Goal: Information Seeking & Learning: Compare options

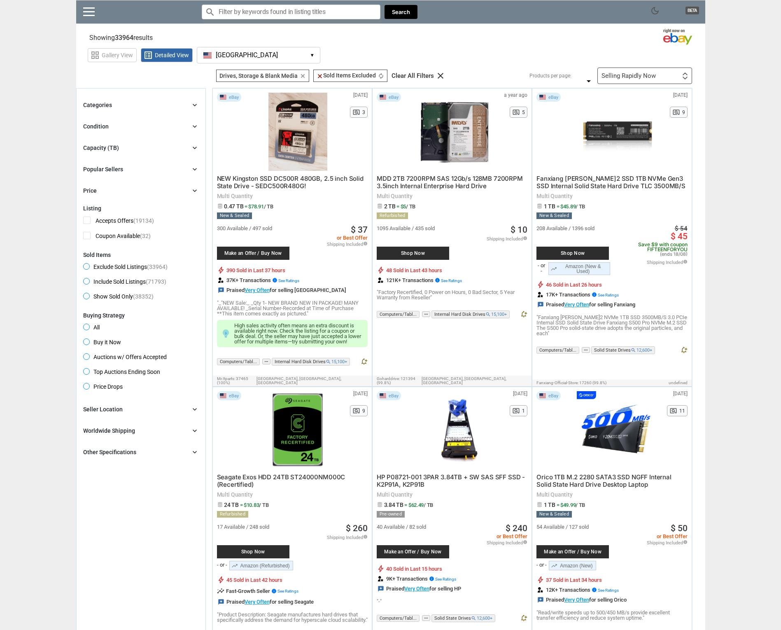
click at [84, 342] on span "Buy it Now" at bounding box center [102, 343] width 38 height 10
click at [92, 148] on div "Capacity (TB)" at bounding box center [101, 148] width 36 height 8
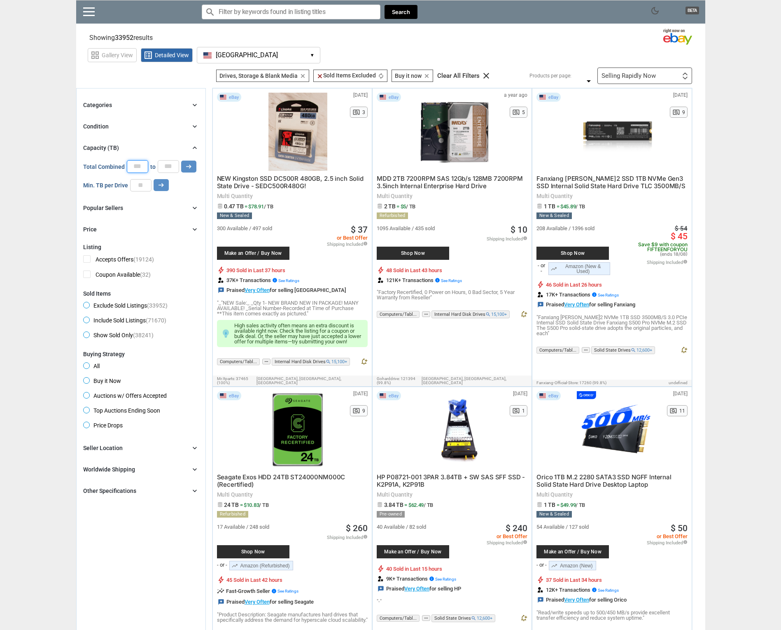
drag, startPoint x: 140, startPoint y: 165, endPoint x: 130, endPoint y: 165, distance: 9.5
click at [130, 165] on input "*" at bounding box center [137, 166] width 21 height 12
type input "**"
drag, startPoint x: 172, startPoint y: 165, endPoint x: 161, endPoint y: 163, distance: 11.2
click at [161, 163] on input "*" at bounding box center [168, 166] width 21 height 12
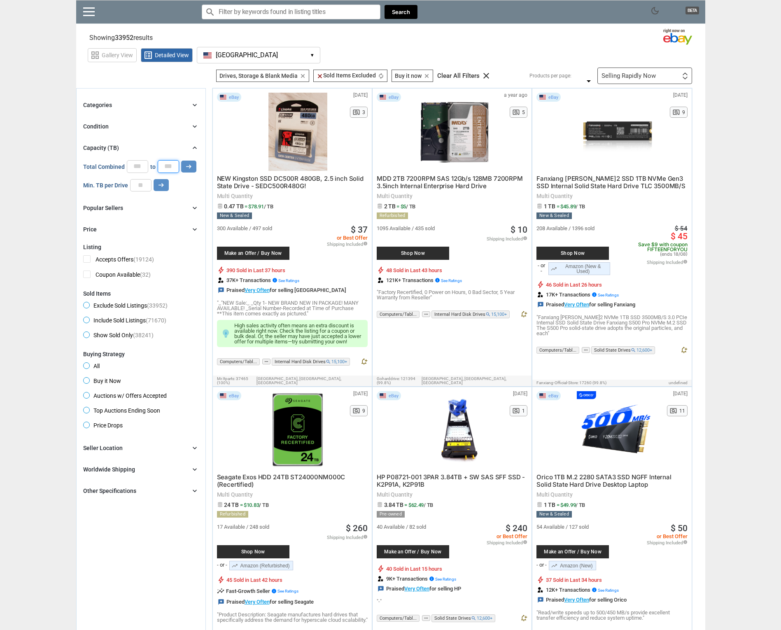
type input "***"
click at [137, 186] on input "number" at bounding box center [140, 185] width 21 height 12
type input "**"
click at [160, 188] on icon "arrow_right_alt" at bounding box center [161, 185] width 8 height 8
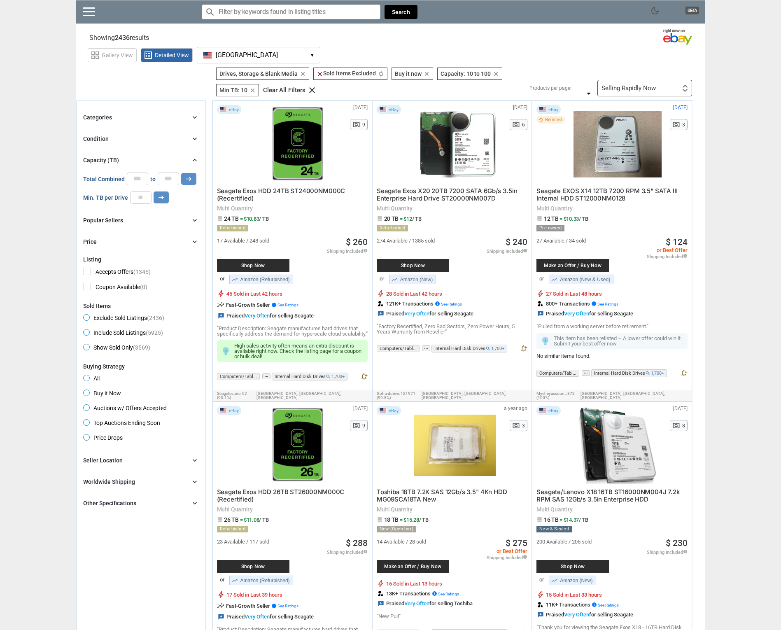
click at [604, 88] on div "Selling Rapidly Now" at bounding box center [628, 88] width 54 height 6
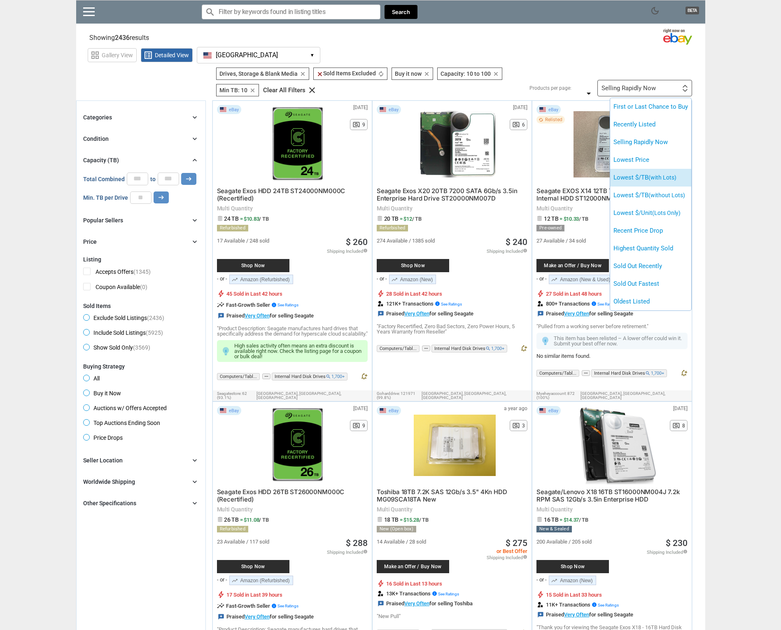
click at [621, 175] on li "Lowest $/TB (with Lots)" at bounding box center [650, 178] width 81 height 18
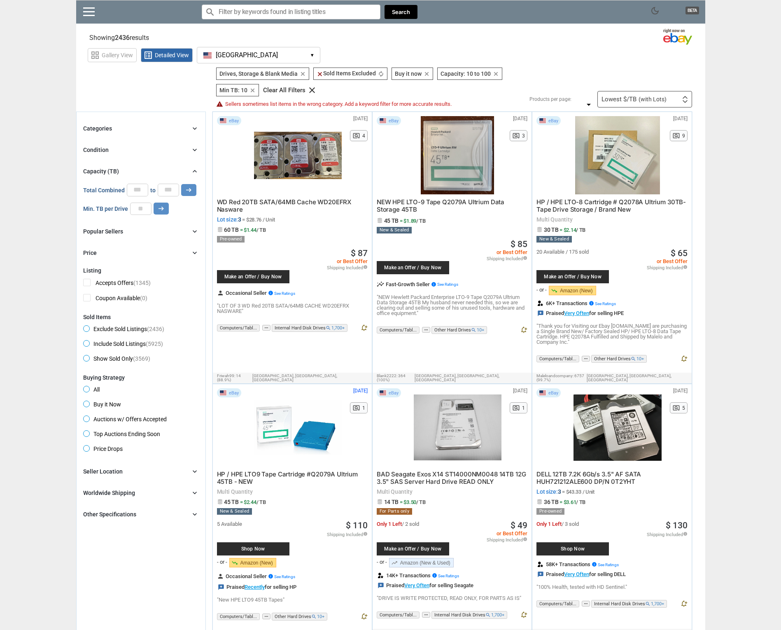
click at [194, 128] on icon "chevron_right" at bounding box center [195, 128] width 8 height 8
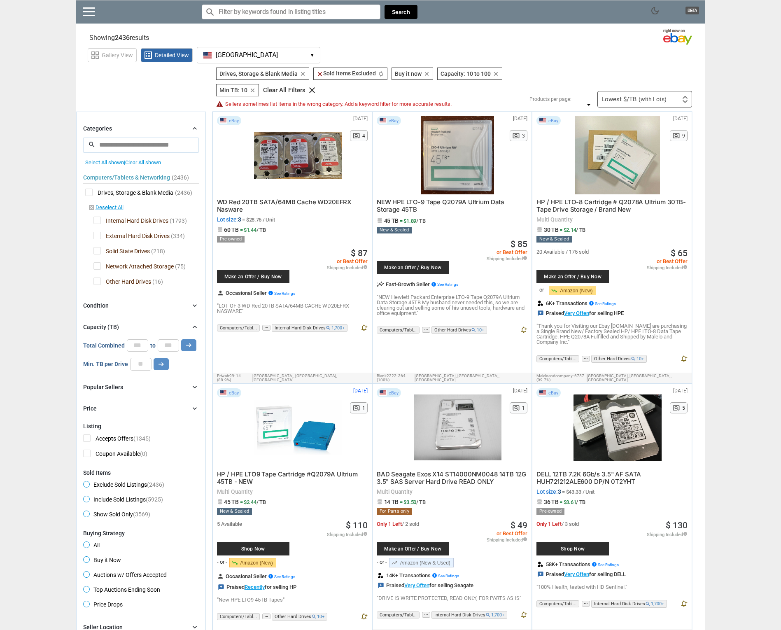
click at [95, 235] on span "External Hard Disk Drives" at bounding box center [131, 237] width 76 height 10
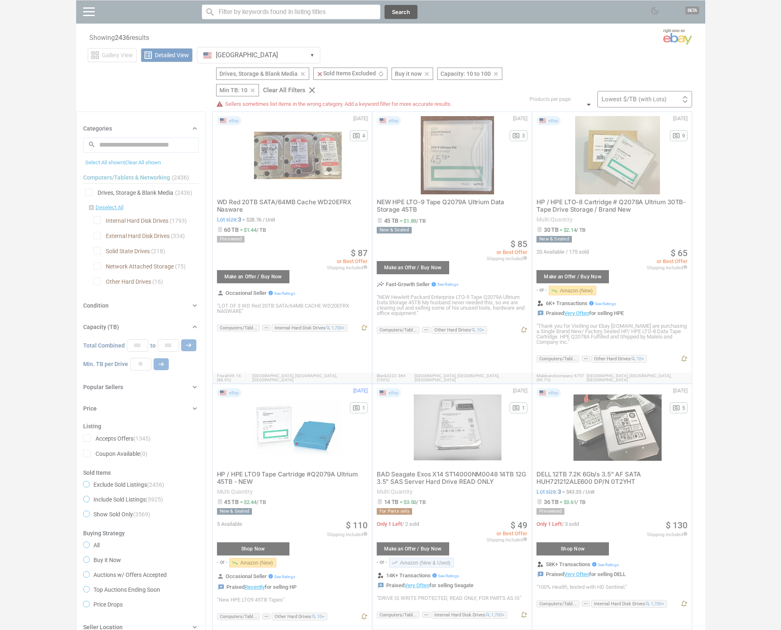
click at [95, 247] on div at bounding box center [390, 315] width 781 height 630
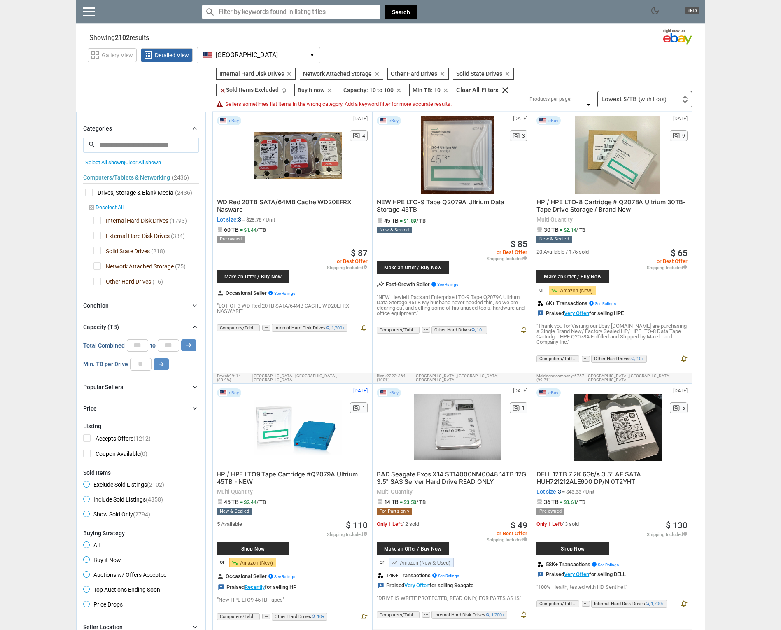
click at [96, 254] on span "Solid State Drives" at bounding box center [121, 252] width 56 height 10
click at [96, 266] on span "Network Attached Storage" at bounding box center [133, 267] width 80 height 10
click at [97, 280] on span "Other Hard Drives" at bounding box center [122, 282] width 58 height 10
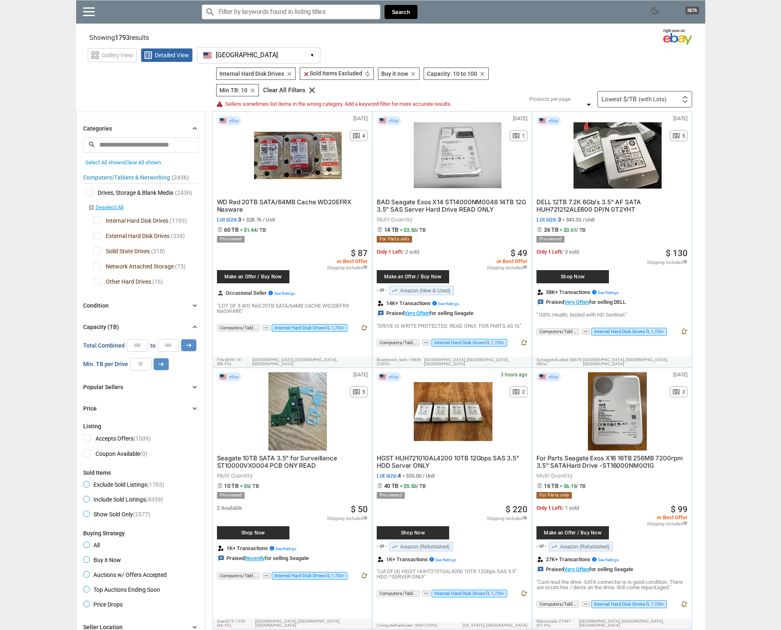
click at [308, 203] on span "WD Red 20TB SATA/64MB Cache WD20EFRX Nasware" at bounding box center [284, 205] width 135 height 15
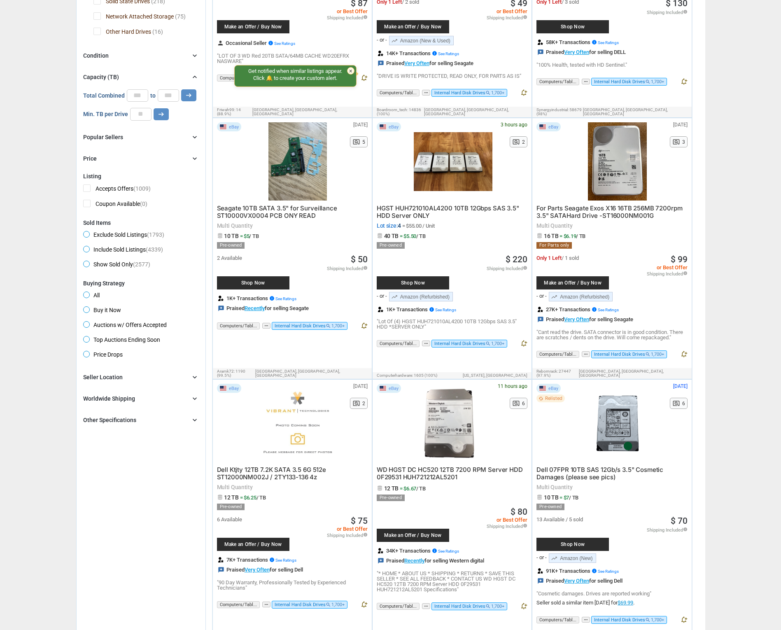
scroll to position [227, 0]
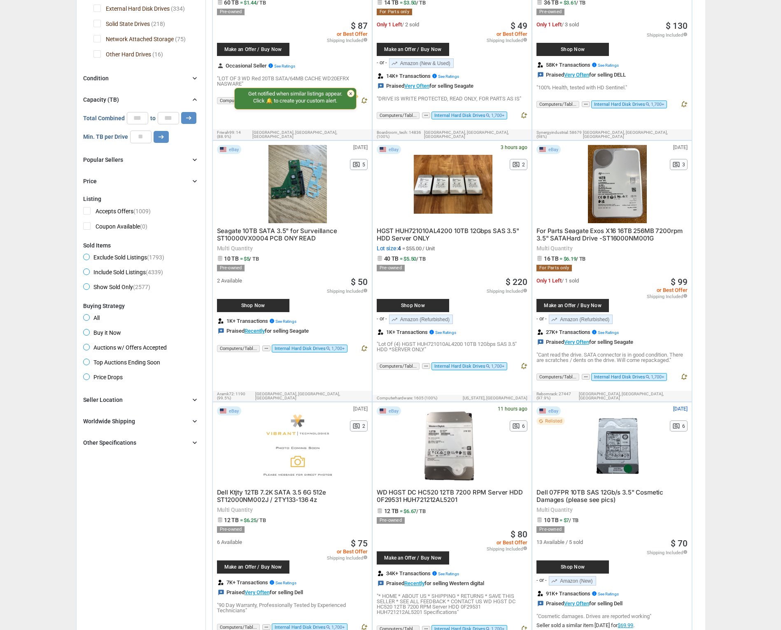
click at [193, 77] on icon "chevron_right" at bounding box center [195, 78] width 8 height 8
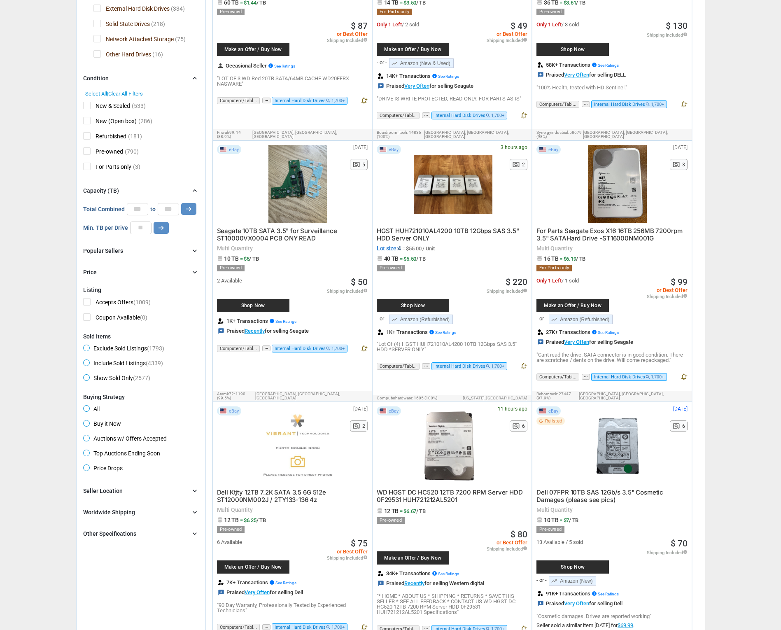
click at [85, 149] on span "Pre-owned" at bounding box center [103, 152] width 40 height 10
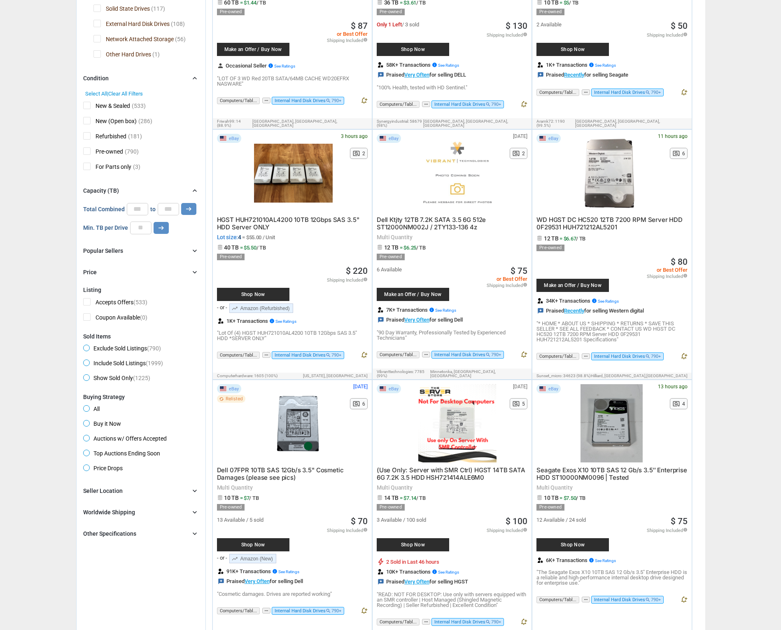
click at [88, 119] on span "New (Open box)" at bounding box center [110, 122] width 54 height 10
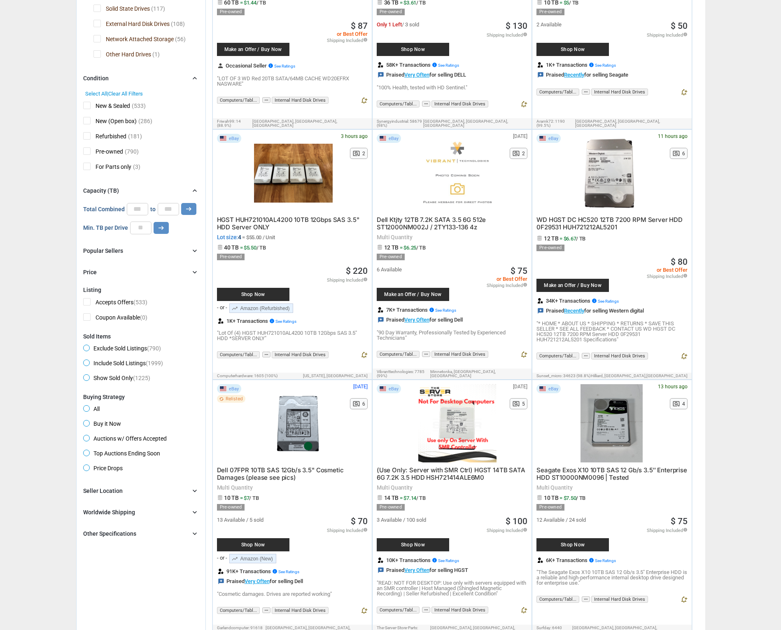
click at [87, 105] on span "New & Sealed" at bounding box center [106, 107] width 47 height 10
click at [85, 135] on span "Refurbished" at bounding box center [104, 137] width 43 height 10
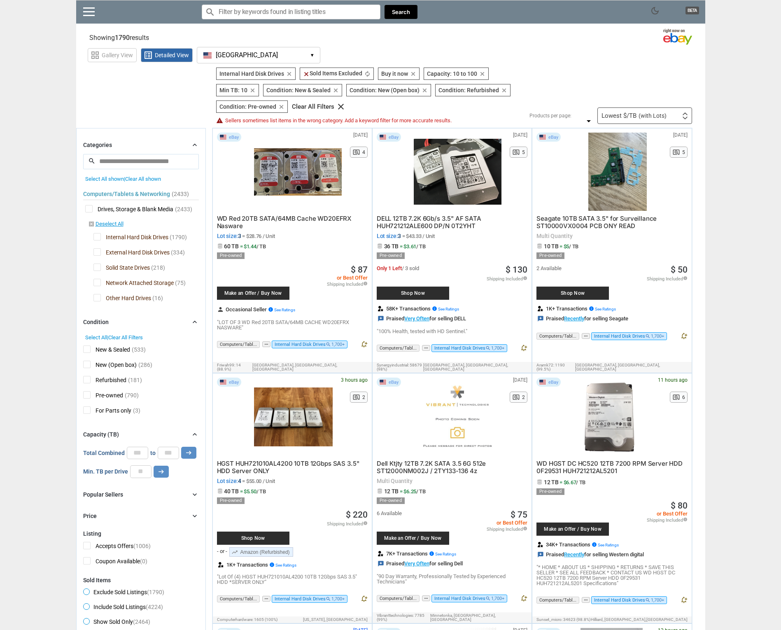
click at [231, 9] on input "Search for models" at bounding box center [291, 12] width 179 height 15
type input "-sas"
click at [394, 9] on button "Search" at bounding box center [400, 12] width 33 height 14
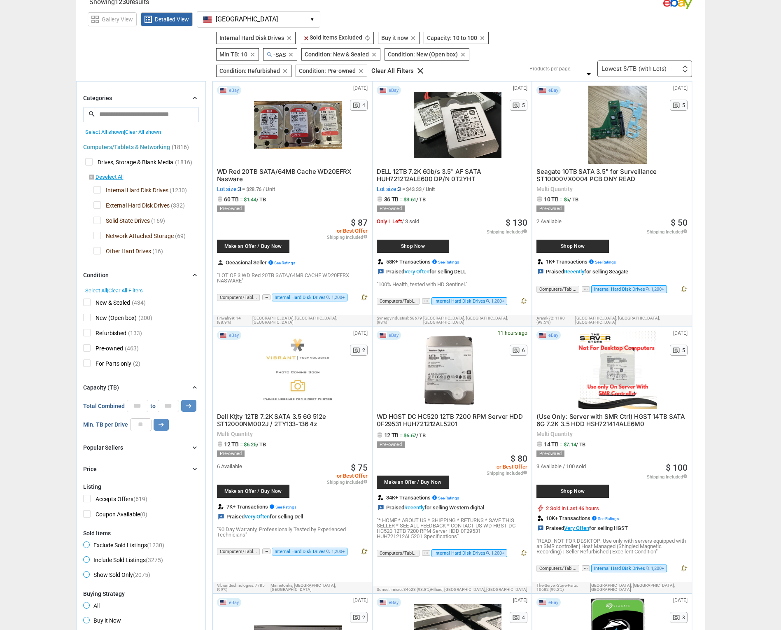
scroll to position [7, 0]
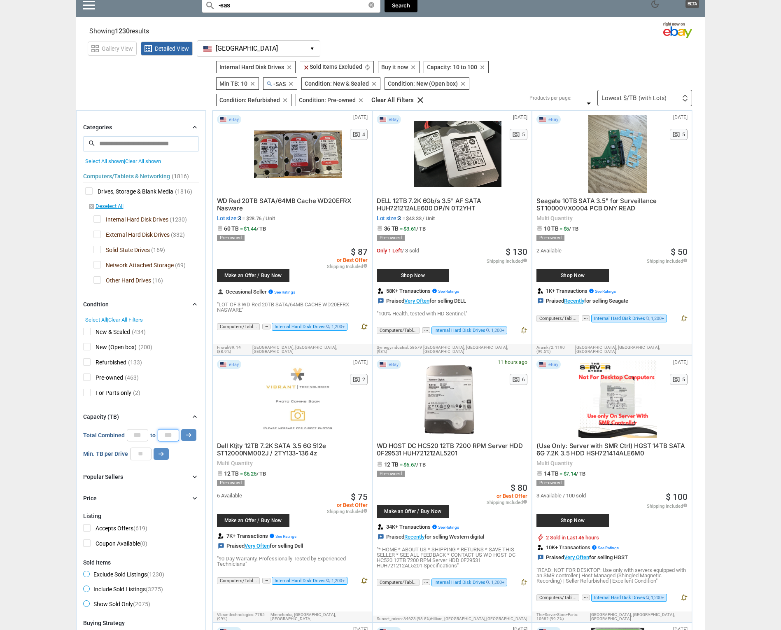
drag, startPoint x: 174, startPoint y: 434, endPoint x: 156, endPoint y: 433, distance: 19.0
click at [156, 433] on div "Total Combined ** to *** arrow_right_alt" at bounding box center [139, 435] width 113 height 12
type input "***"
click at [185, 435] on icon "arrow_right_alt" at bounding box center [189, 435] width 8 height 8
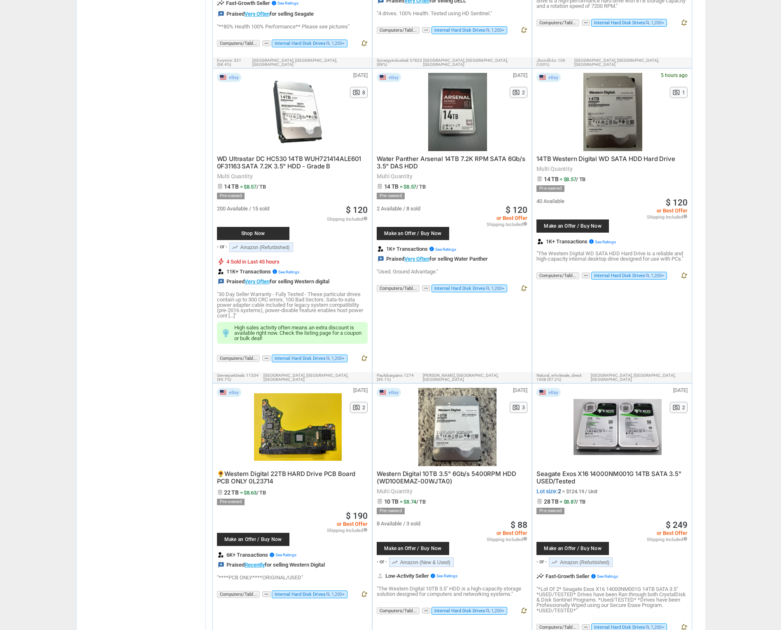
scroll to position [809, 0]
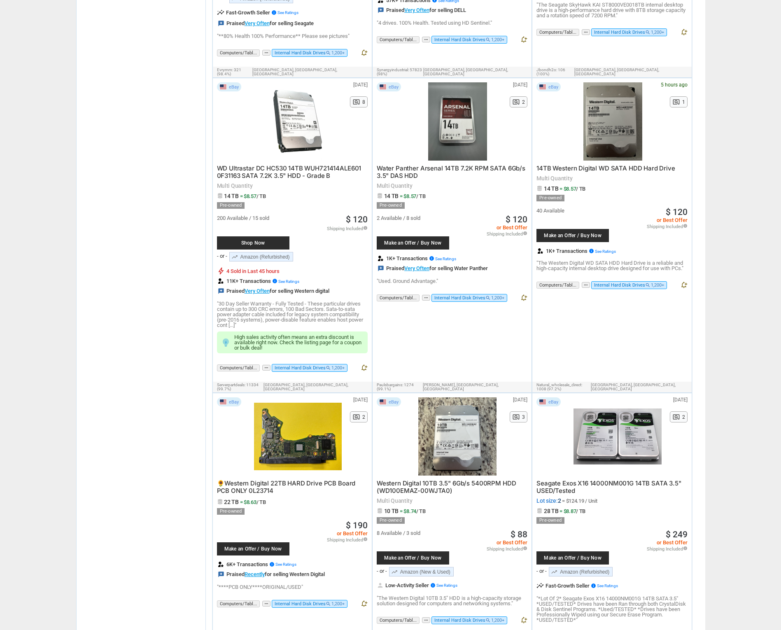
click at [393, 164] on span "Water Panther Arsenal 14TB 7.2K RPM SATA 6Gb/s 3.5" DAS HDD" at bounding box center [451, 171] width 149 height 15
